Goal: Transaction & Acquisition: Purchase product/service

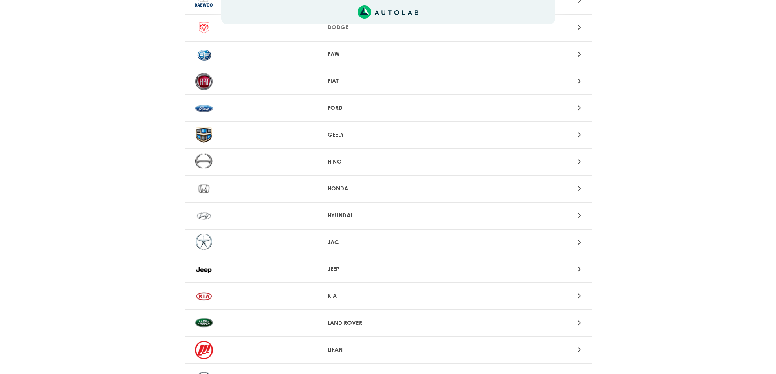
scroll to position [367, 0]
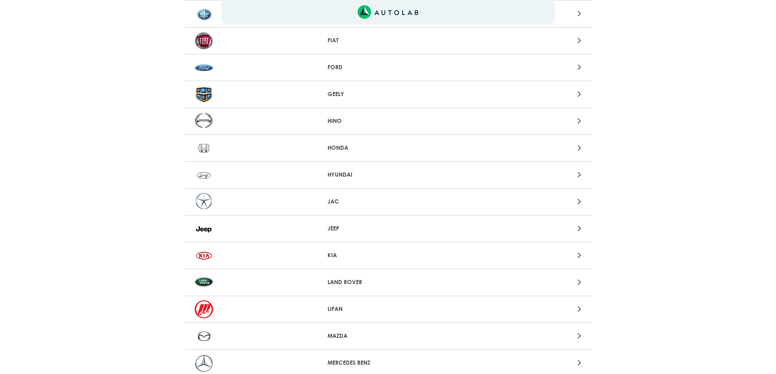
click at [572, 284] on div at bounding box center [521, 282] width 133 height 11
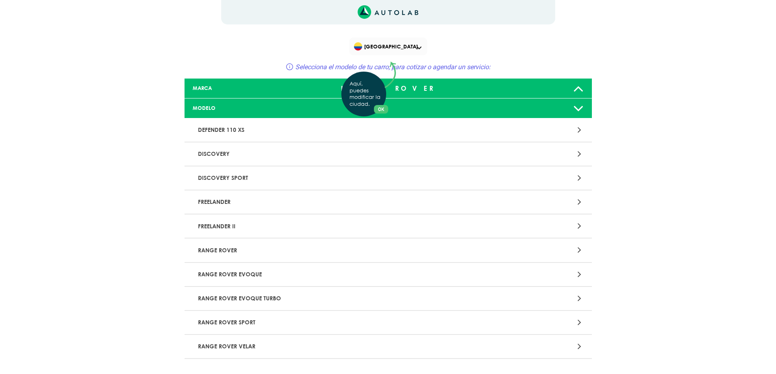
scroll to position [41, 0]
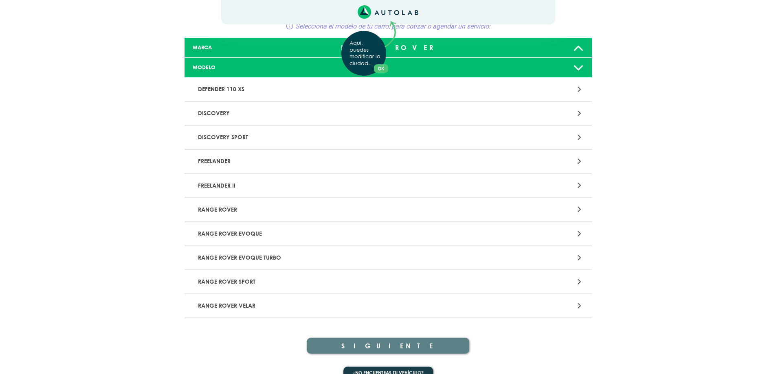
click at [430, 236] on div "Aquí, puedes modificar la ciudad. OK .aex,.bex{fill:none!important;stroke:#50c4…" at bounding box center [388, 146] width 776 height 374
click at [430, 236] on p "RANGE ROVER EVOQUE" at bounding box center [322, 234] width 254 height 15
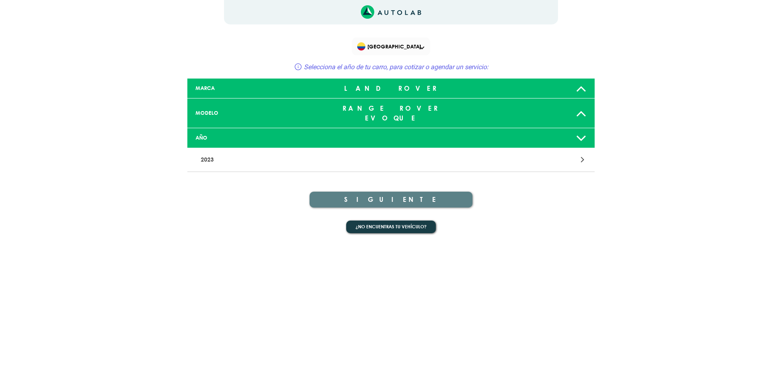
click at [565, 154] on div at bounding box center [523, 159] width 133 height 11
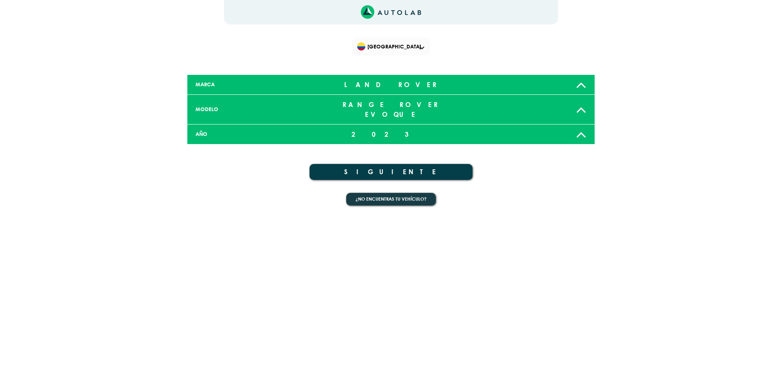
click at [288, 130] on div "AÑO" at bounding box center [256, 134] width 134 height 8
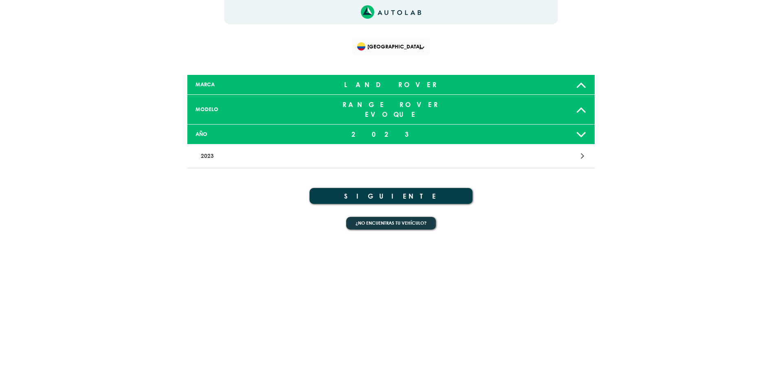
click at [203, 149] on p "2023" at bounding box center [325, 156] width 254 height 15
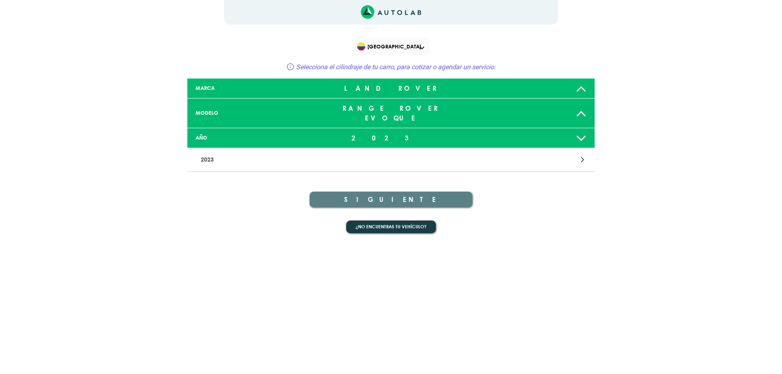
click at [580, 154] on div at bounding box center [523, 159] width 133 height 11
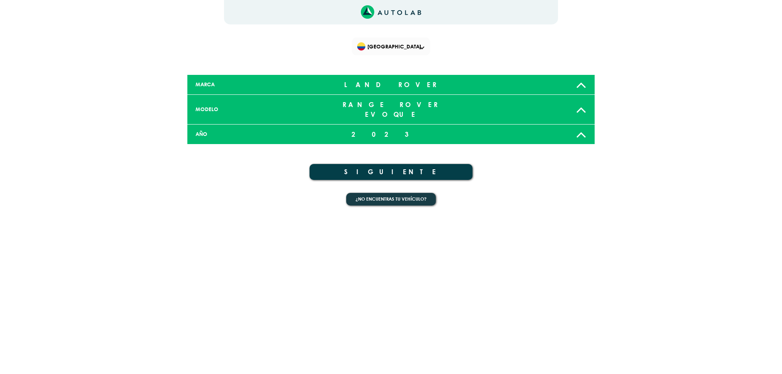
click at [429, 166] on button "SIGUIENTE" at bounding box center [391, 172] width 163 height 16
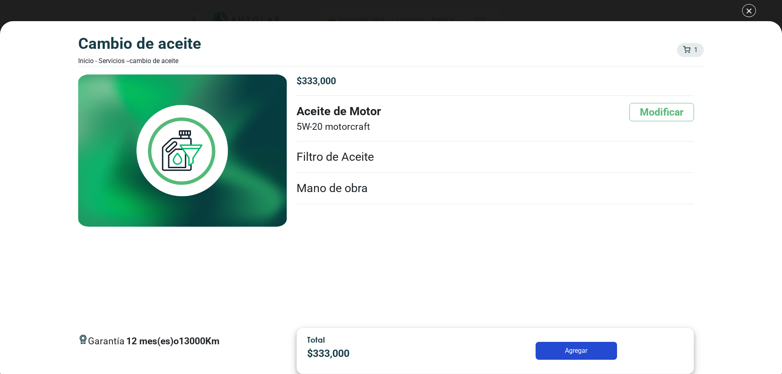
click at [442, 145] on li "Filtro de Aceite" at bounding box center [496, 157] width 398 height 31
click at [411, 231] on div "Garantía 12 mes(es) o 13000 Km $ 333,000 5W-20" at bounding box center [495, 198] width 417 height 247
click at [653, 111] on button "Modificar" at bounding box center [661, 112] width 65 height 18
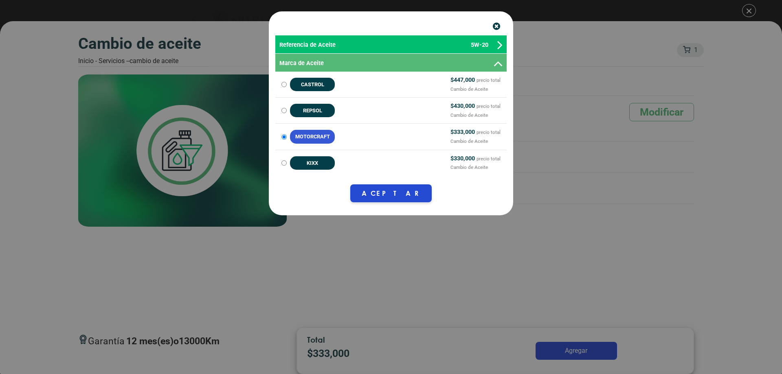
click at [472, 46] on span "5W-20" at bounding box center [480, 45] width 18 height 9
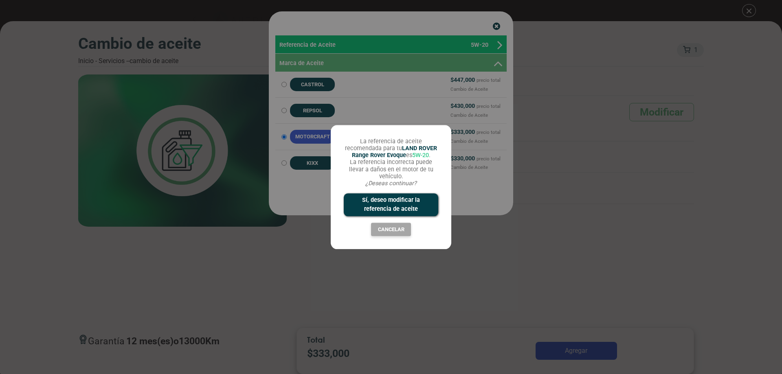
click at [414, 204] on button "Sí, deseo modificar la referencia de aceite" at bounding box center [391, 205] width 95 height 22
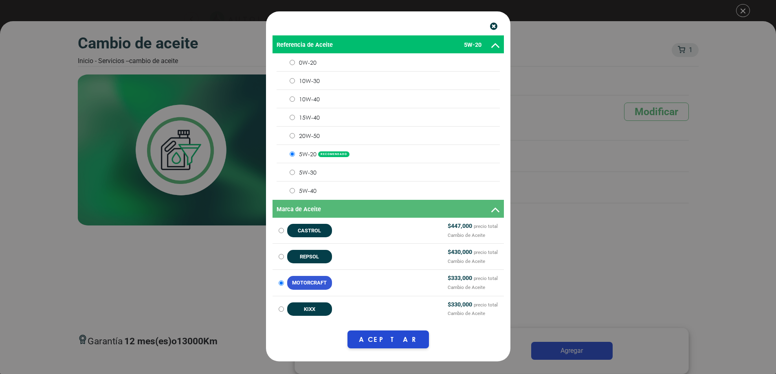
click at [290, 61] on input "0W-20" at bounding box center [292, 62] width 5 height 5
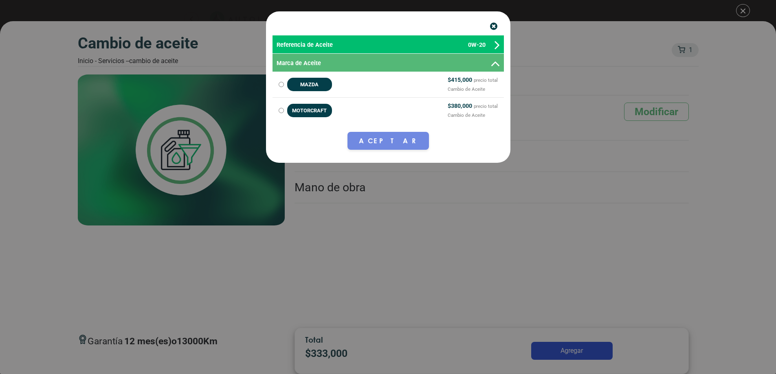
click at [495, 26] on icon "button" at bounding box center [493, 26] width 7 height 9
